Goal: Find specific page/section: Find specific page/section

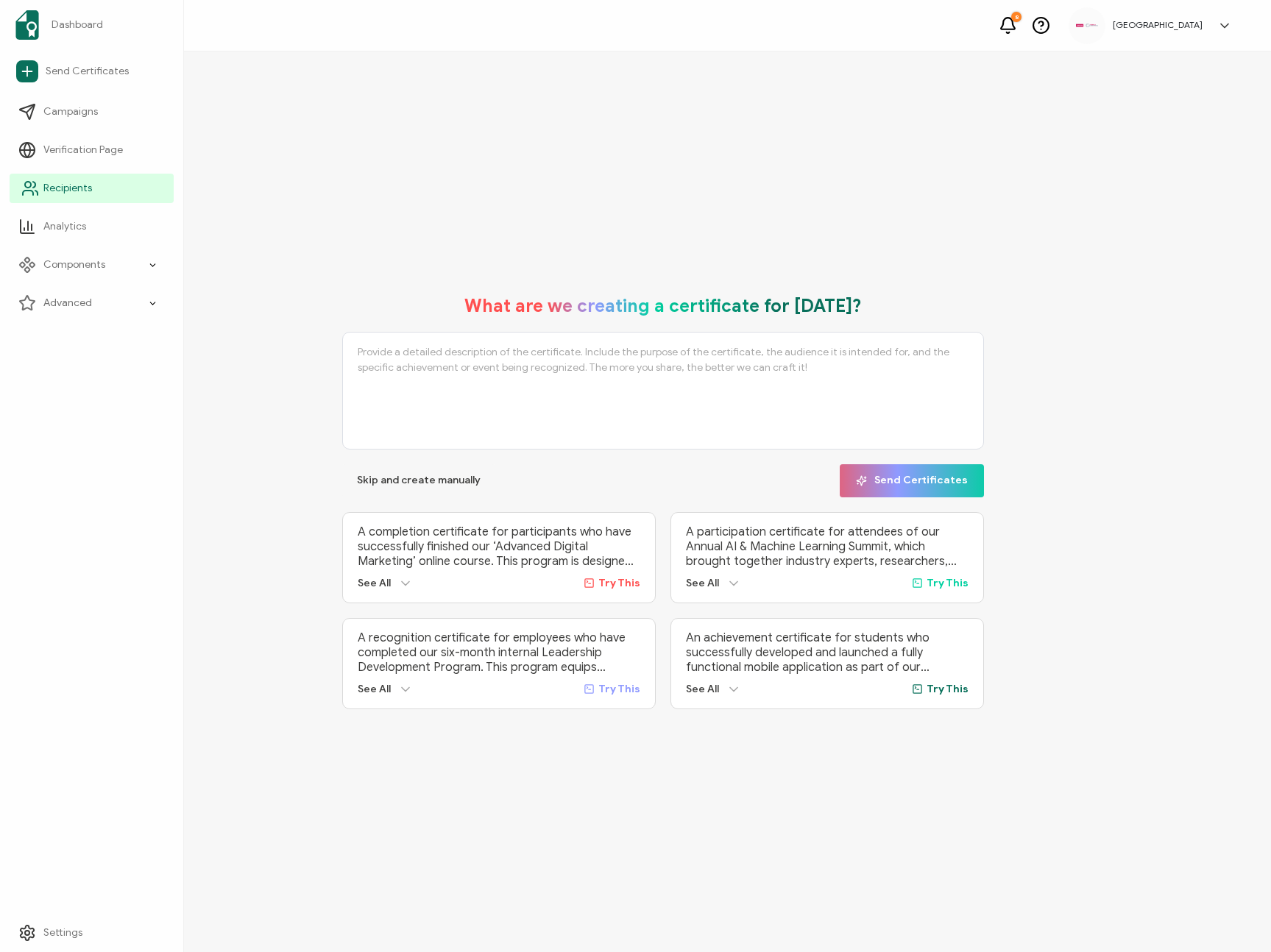
click at [45, 189] on span "Recipients" at bounding box center [68, 189] width 49 height 15
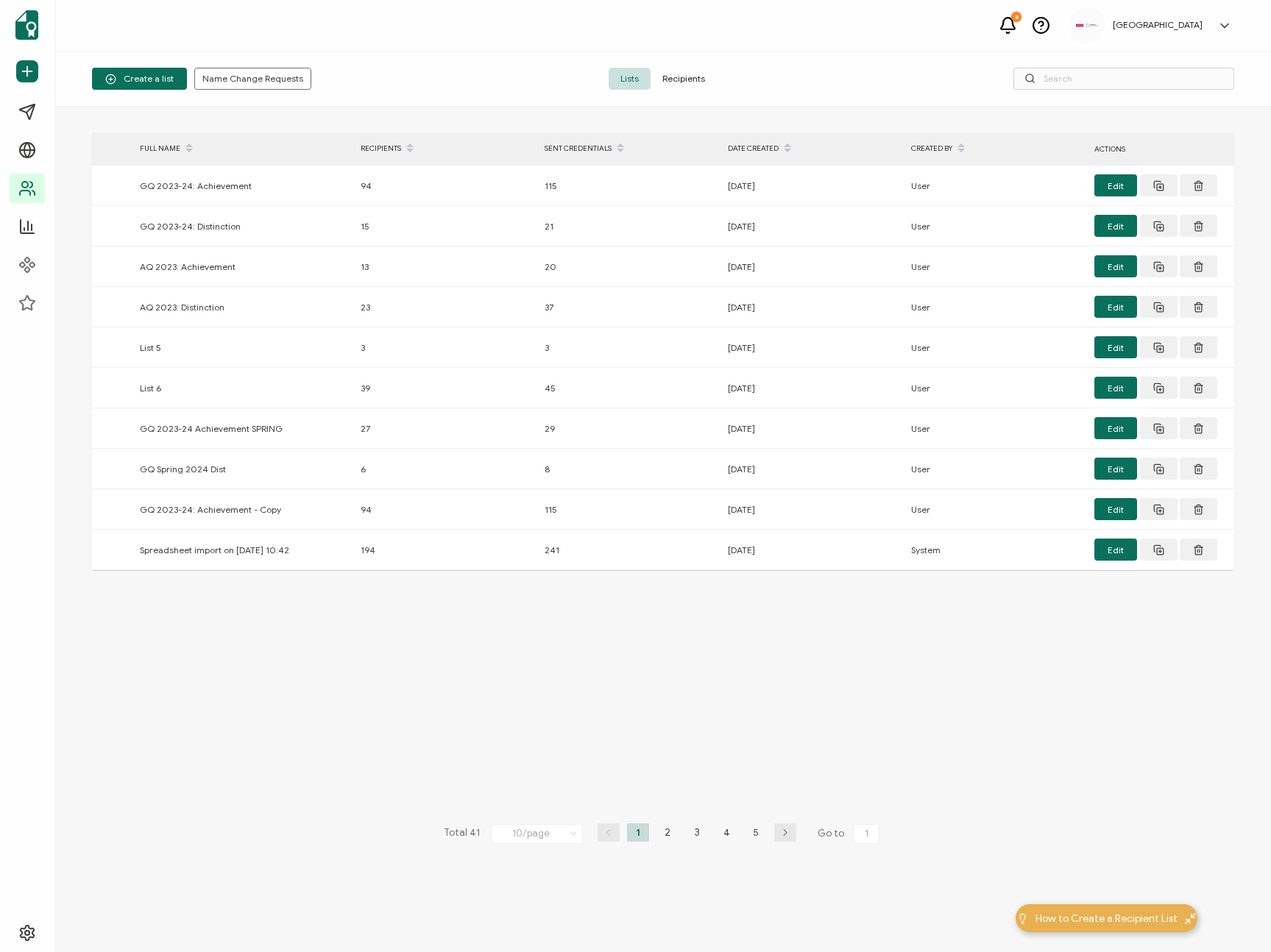
click at [703, 81] on span "Recipients" at bounding box center [684, 79] width 66 height 22
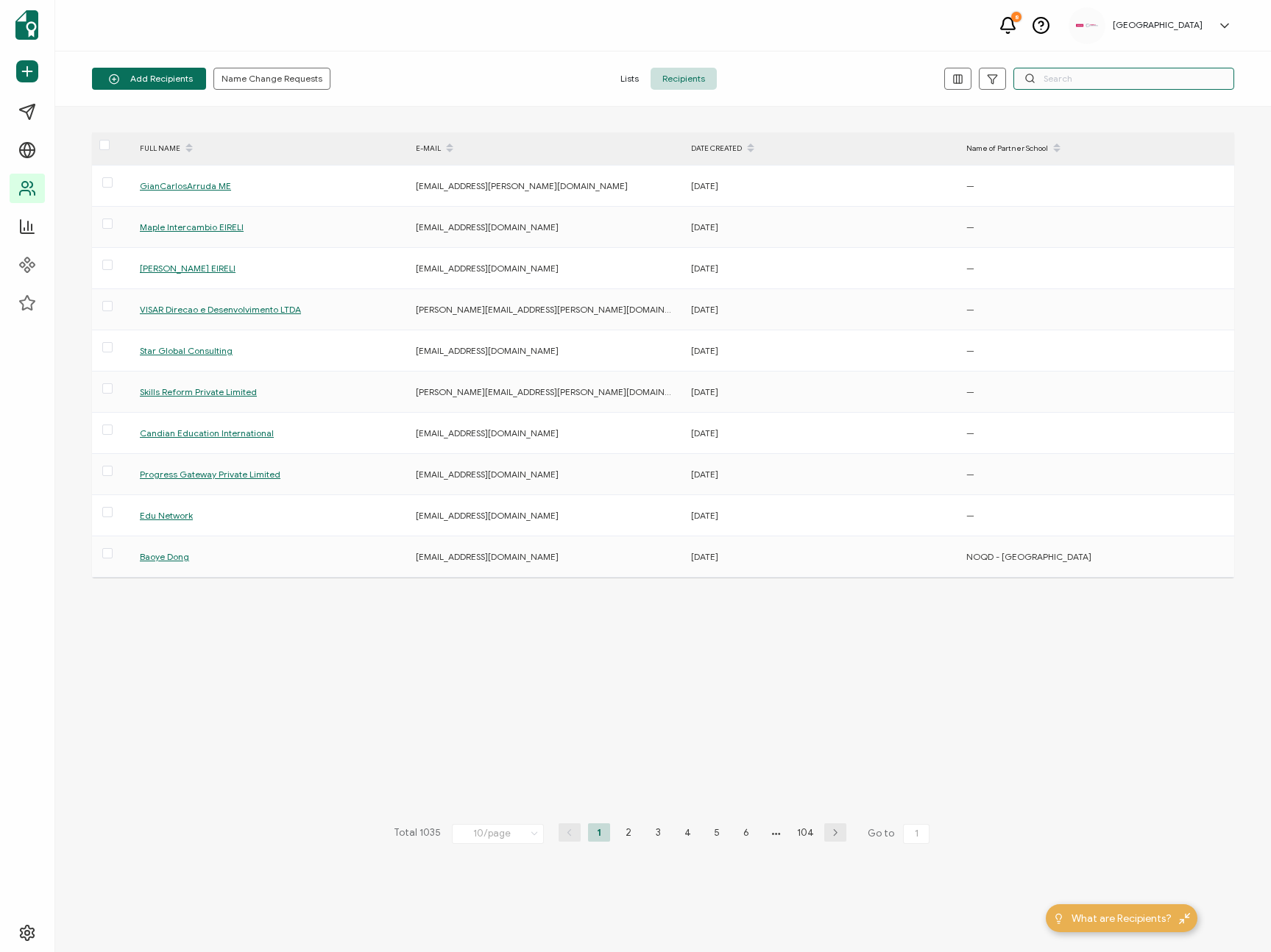
click at [1074, 83] on input "text" at bounding box center [1124, 79] width 221 height 22
